Goal: Transaction & Acquisition: Download file/media

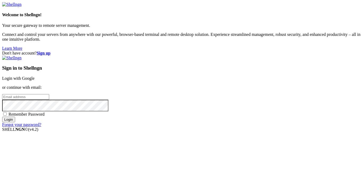
click at [35, 76] on link "Login with Google" at bounding box center [18, 78] width 32 height 5
click at [49, 94] on input "email" at bounding box center [25, 97] width 47 height 6
click at [35, 76] on link "Login with Google" at bounding box center [18, 78] width 32 height 5
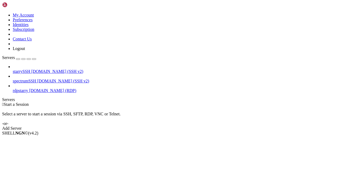
click at [16, 88] on span "rdpstarry" at bounding box center [20, 90] width 15 height 5
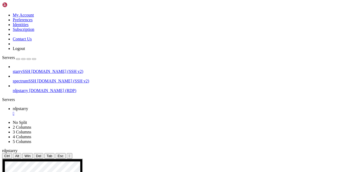
drag, startPoint x: 124, startPoint y: 18, endPoint x: 124, endPoint y: 40, distance: 22.1
click at [70, 154] on div "" at bounding box center [69, 156] width 1 height 4
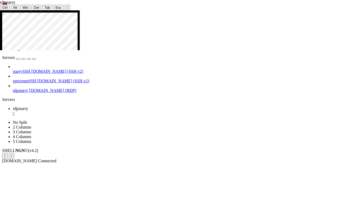
click at [0, 10] on icon at bounding box center [0, 10] width 0 height 0
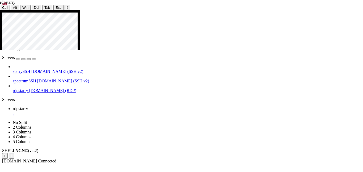
click at [46, 79] on link "spectrumSSH [DOMAIN_NAME] (SSH v2)" at bounding box center [187, 81] width 348 height 5
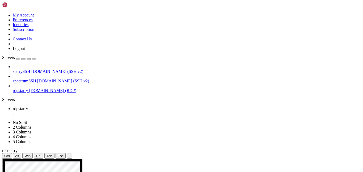
click at [36, 69] on span "[DOMAIN_NAME] (SSH v2)" at bounding box center [57, 71] width 52 height 5
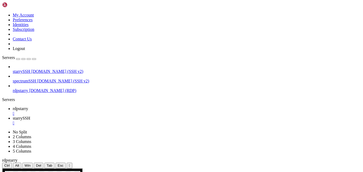
click at [97, 111] on div "" at bounding box center [187, 113] width 348 height 5
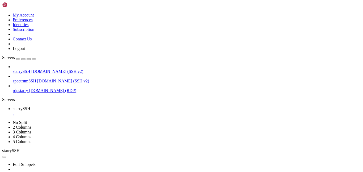
click at [97, 111] on div "" at bounding box center [187, 113] width 348 height 5
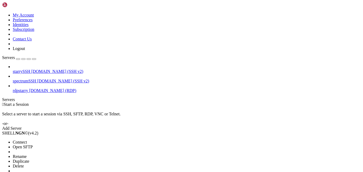
click at [33, 145] on span "Open SFTP" at bounding box center [23, 147] width 20 height 5
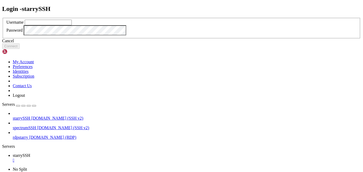
click at [72, 25] on input "text" at bounding box center [48, 23] width 47 height 6
type input "redji"
click button "Connect" at bounding box center [11, 46] width 18 height 6
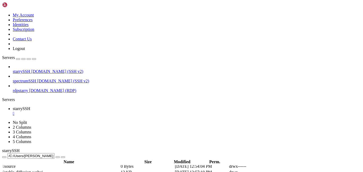
scroll to position [329, 0]
click at [94, 129] on td " OneDrive" at bounding box center [61, 131] width 117 height 5
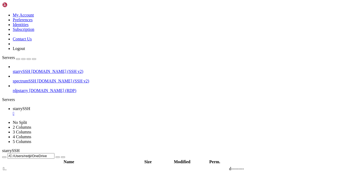
type input "/C:/Users/redji/OneDrive/Desktop"
